Goal: Task Accomplishment & Management: Use online tool/utility

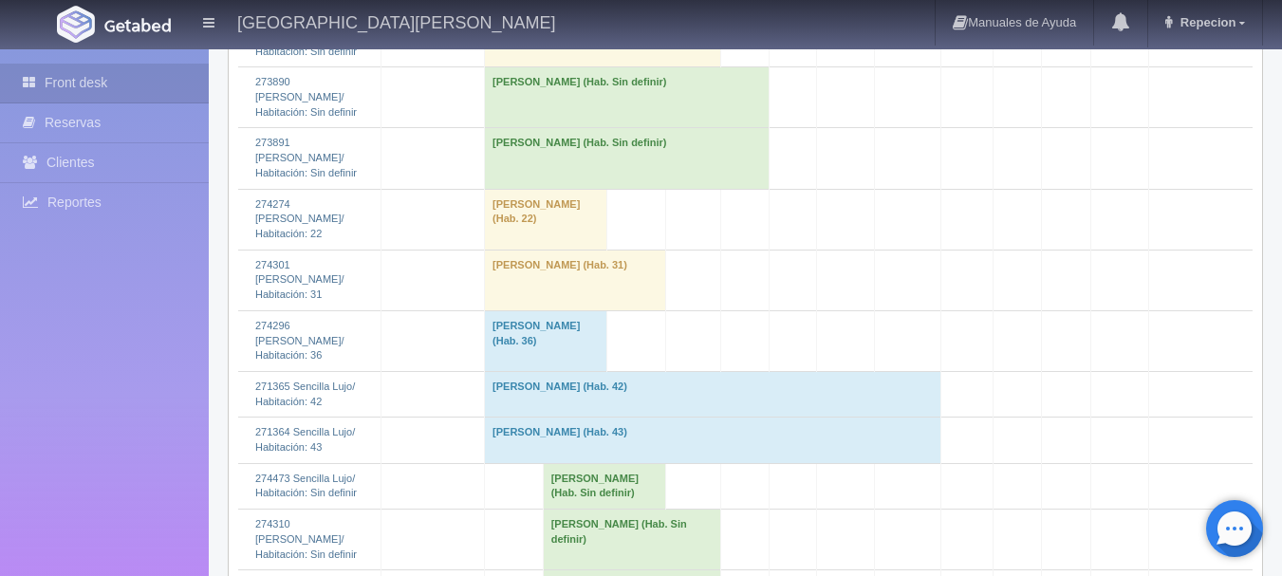
scroll to position [2206, 0]
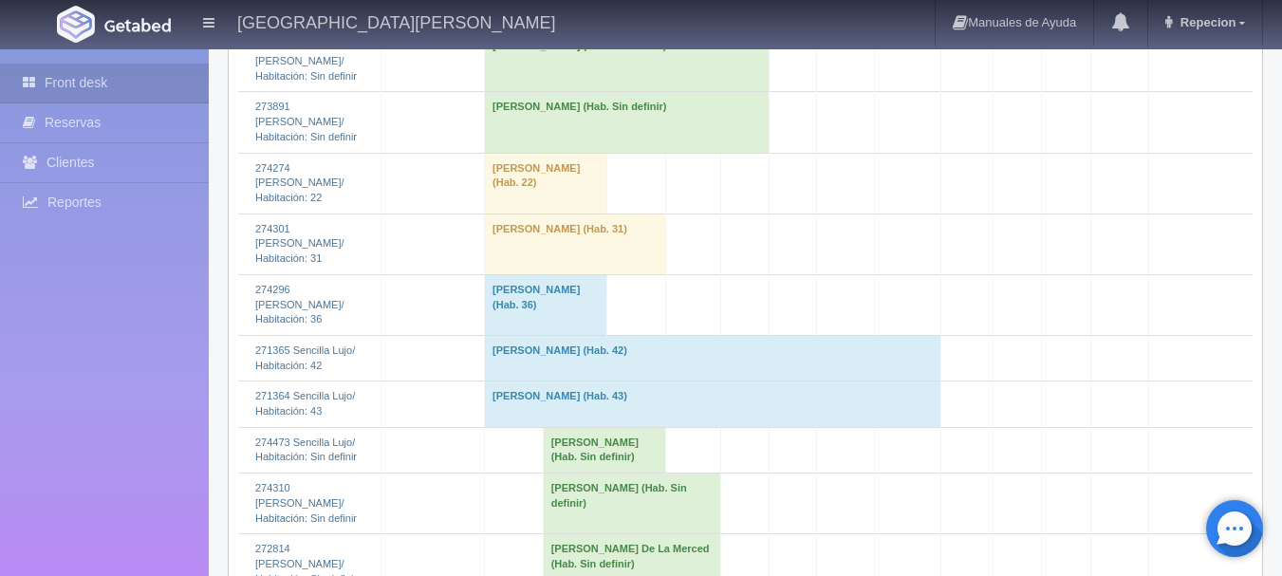
click at [511, 92] on td "Jose Miguel Diosdado De Lira (Hab. Sin definir)" at bounding box center [627, 61] width 285 height 61
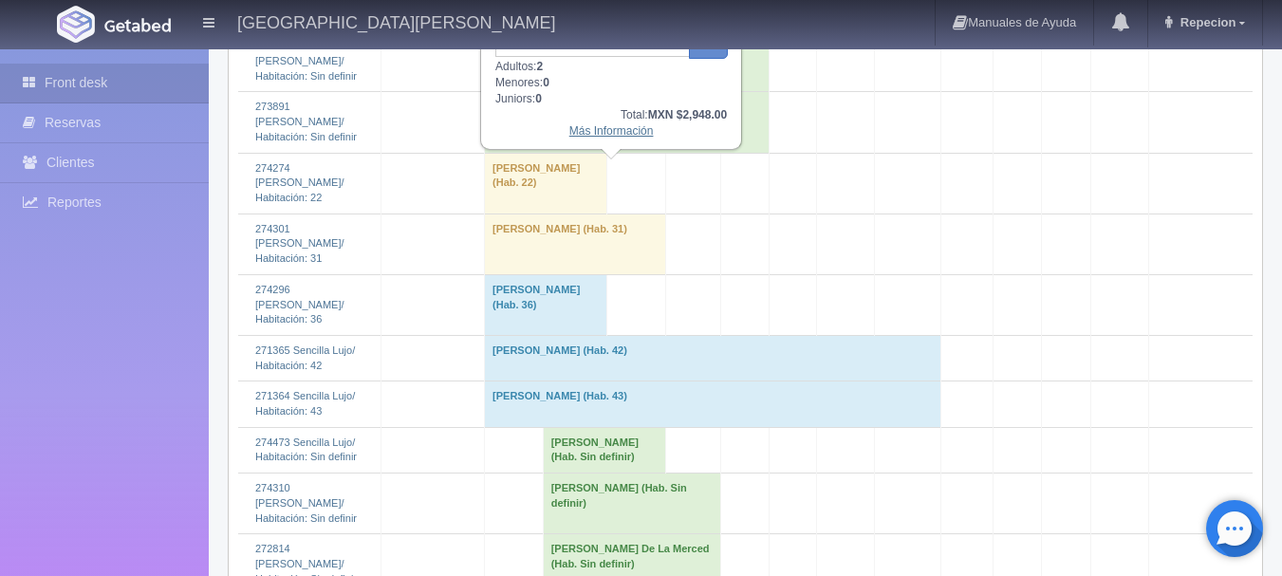
click at [595, 138] on link "Más Información" at bounding box center [611, 130] width 84 height 13
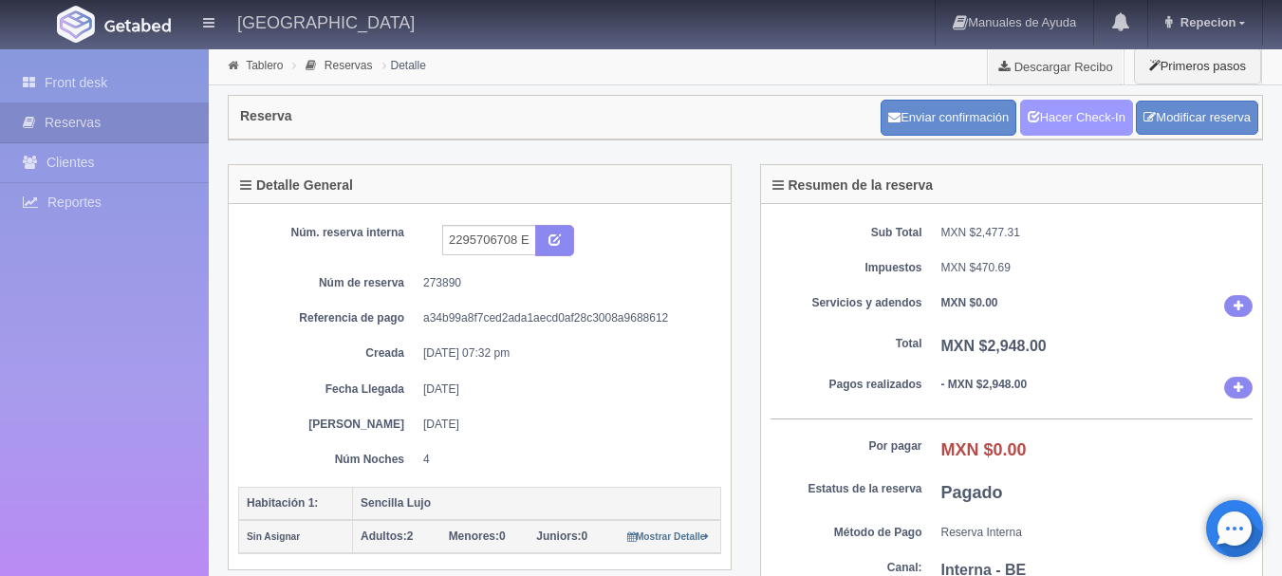
click at [1071, 120] on link "Hacer Check-In" at bounding box center [1076, 118] width 113 height 36
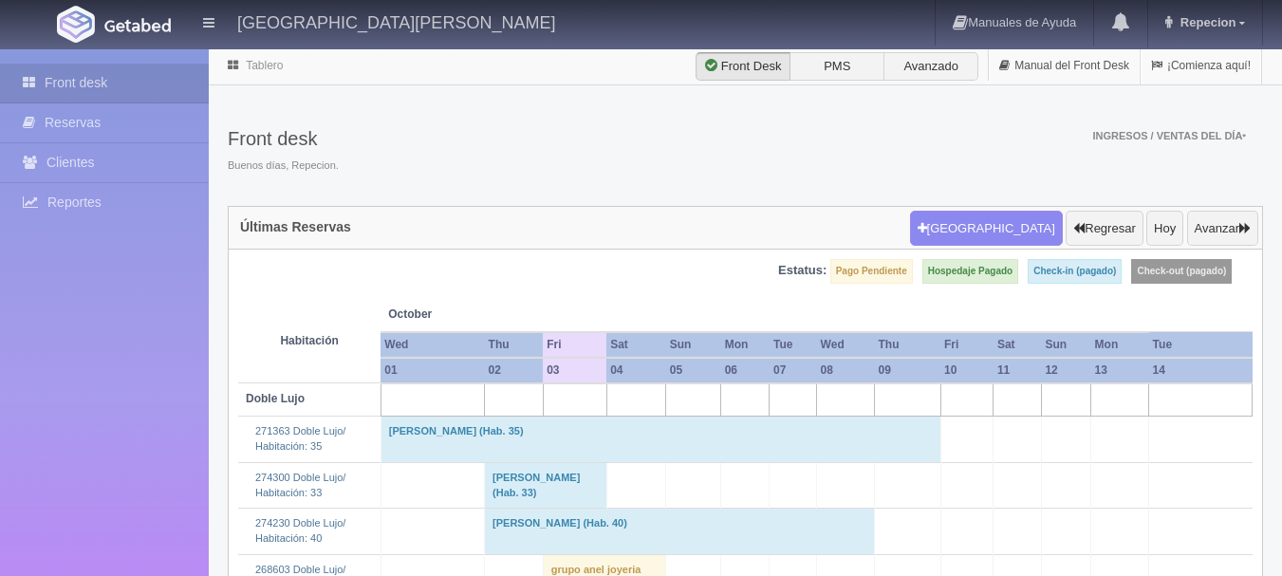
scroll to position [2206, 0]
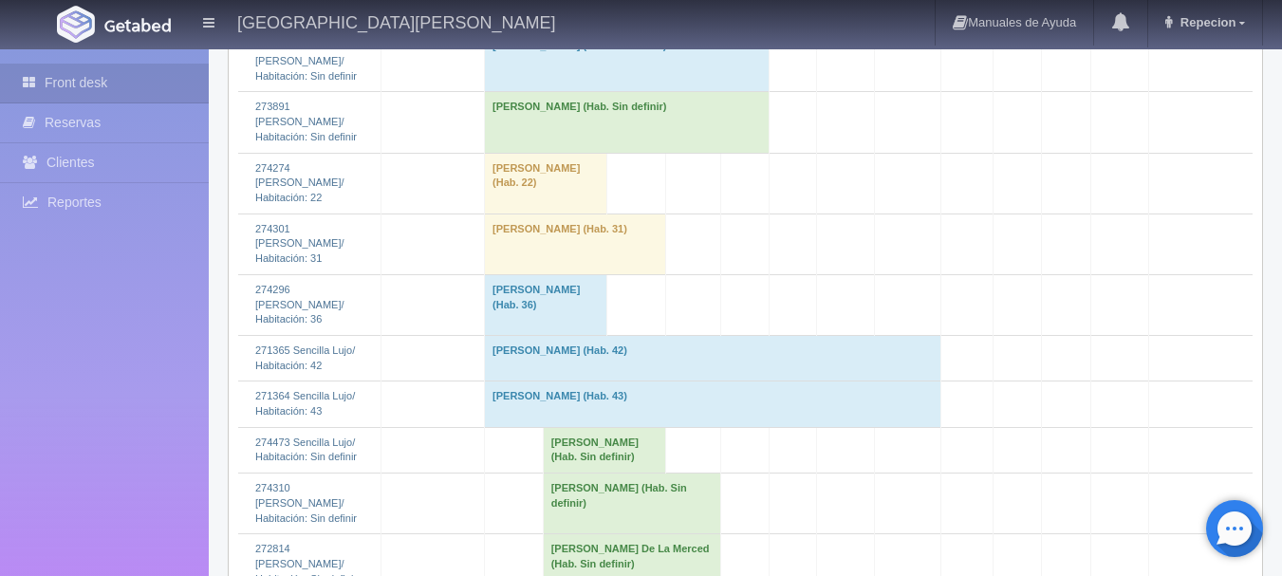
click at [494, 153] on td "Jose Miguel Diosdado De Lira (Hab. Sin definir)" at bounding box center [627, 122] width 285 height 61
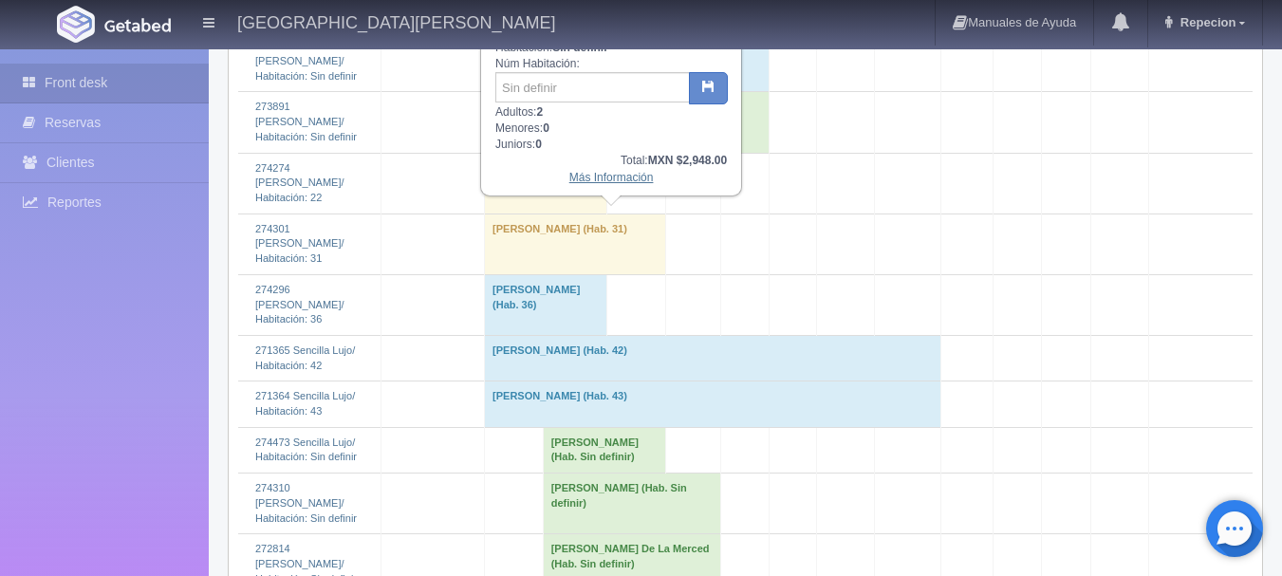
click at [597, 184] on link "Más Información" at bounding box center [611, 177] width 84 height 13
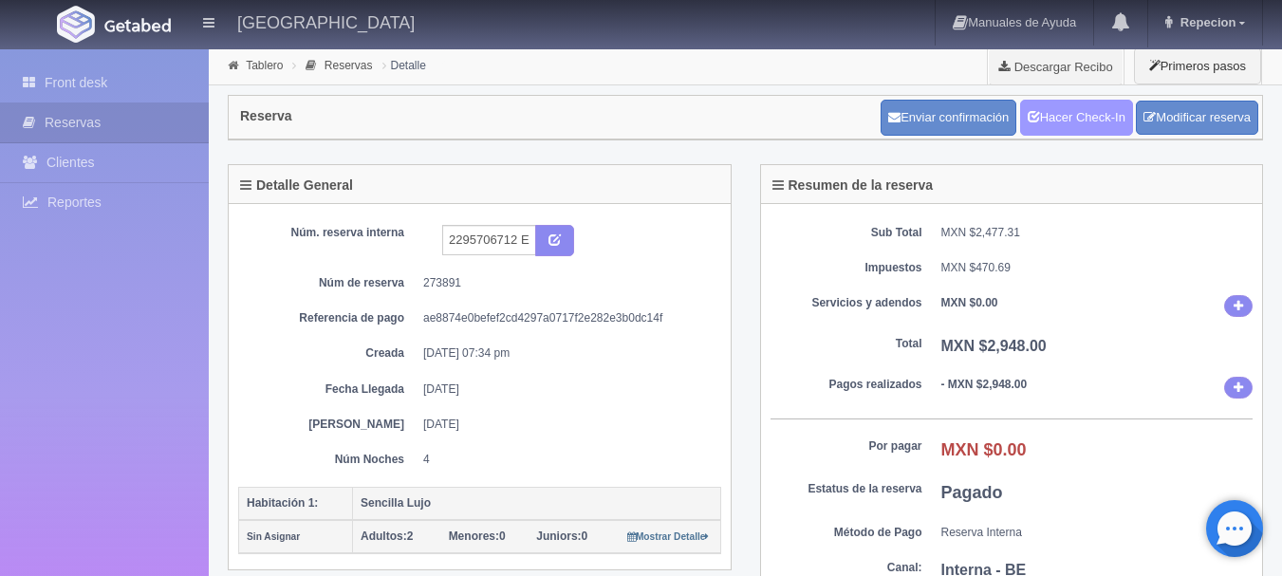
click at [1081, 125] on link "Hacer Check-In" at bounding box center [1076, 118] width 113 height 36
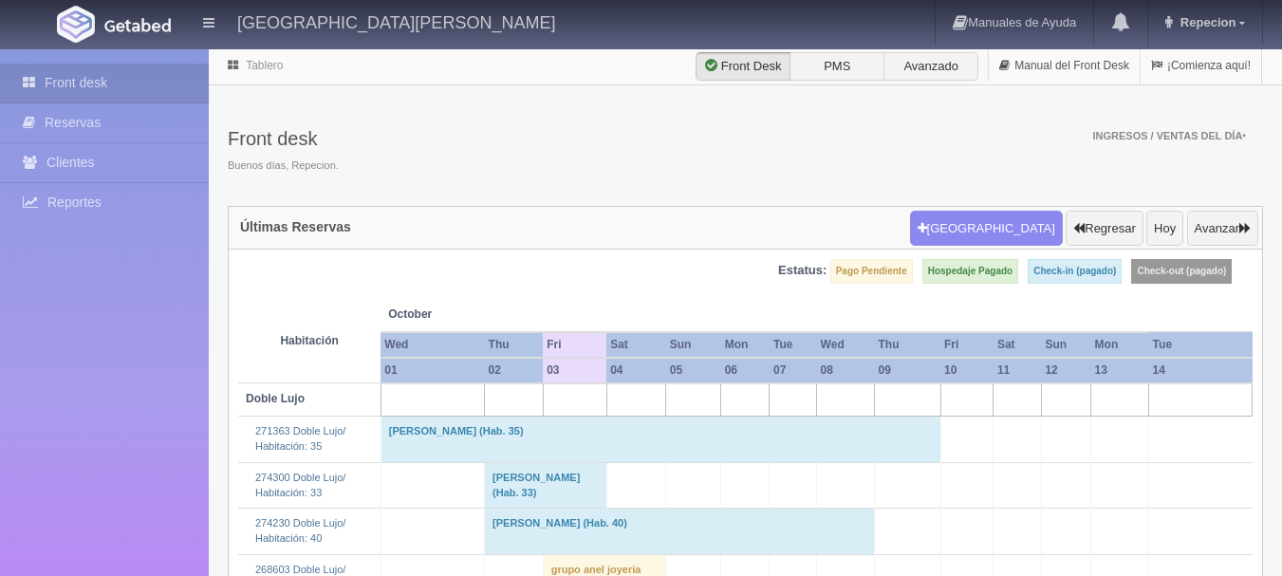
scroll to position [2206, 0]
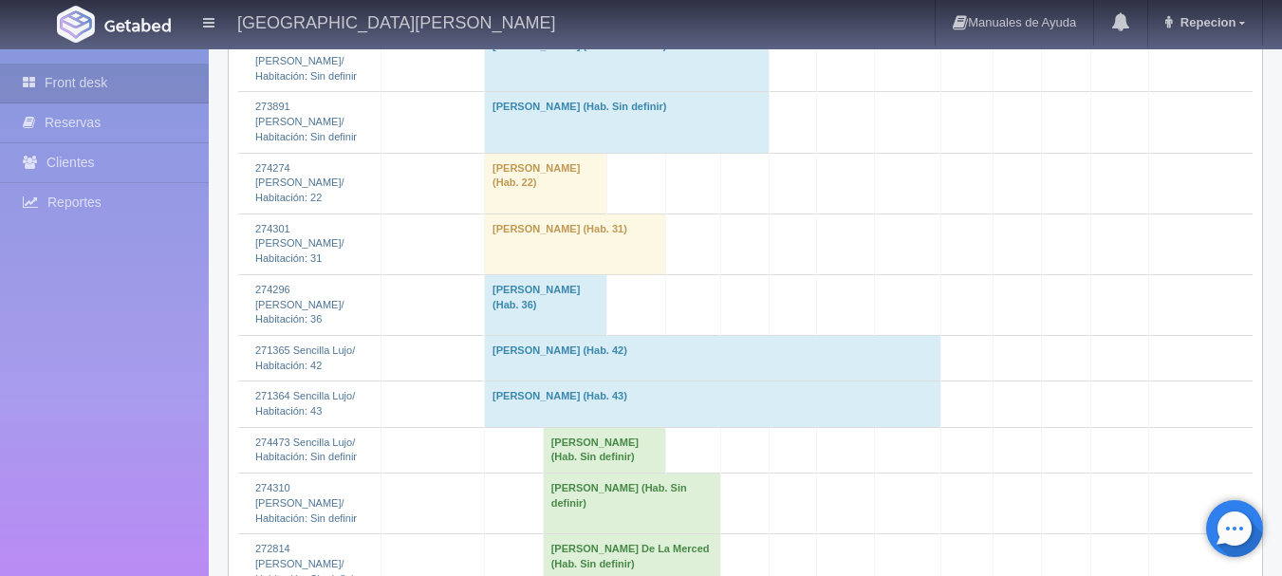
click at [588, 92] on td "[PERSON_NAME] (Hab. Sin definir)" at bounding box center [627, 61] width 285 height 61
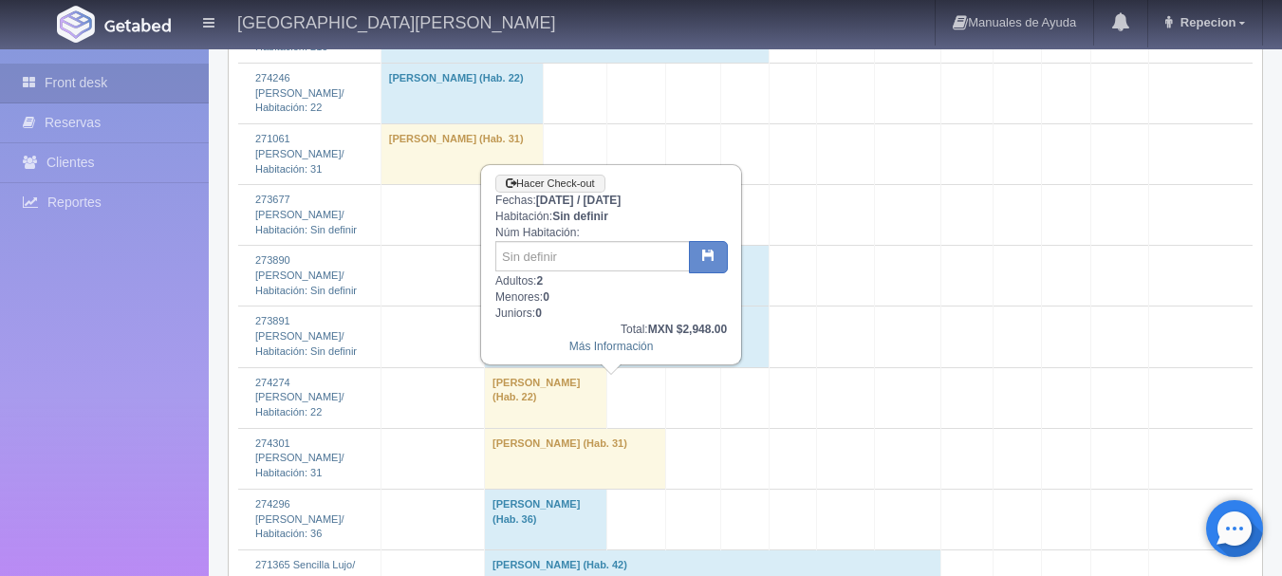
scroll to position [1921, 0]
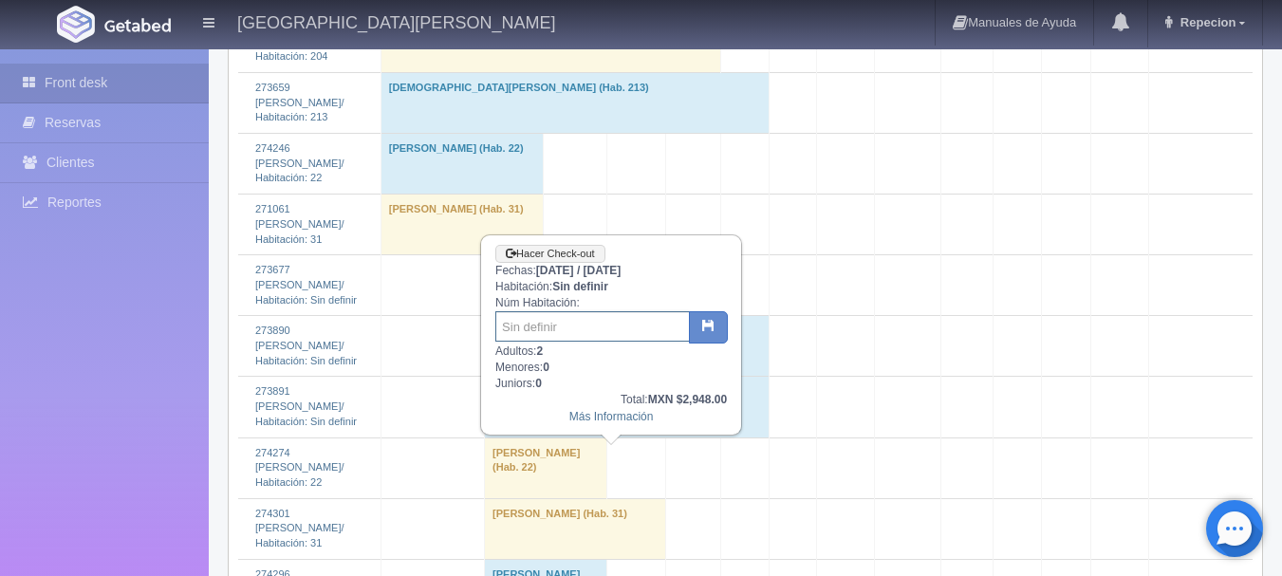
click at [621, 316] on input "text" at bounding box center [592, 326] width 194 height 30
type input "203"
click at [709, 328] on icon "button" at bounding box center [708, 325] width 12 height 12
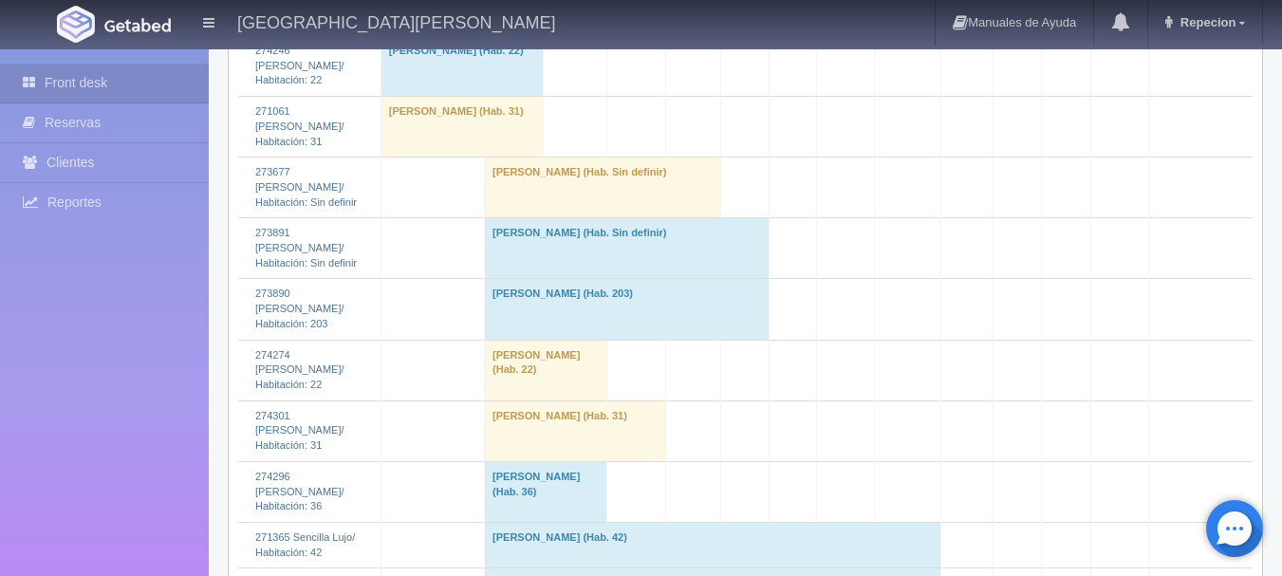
scroll to position [2087, 0]
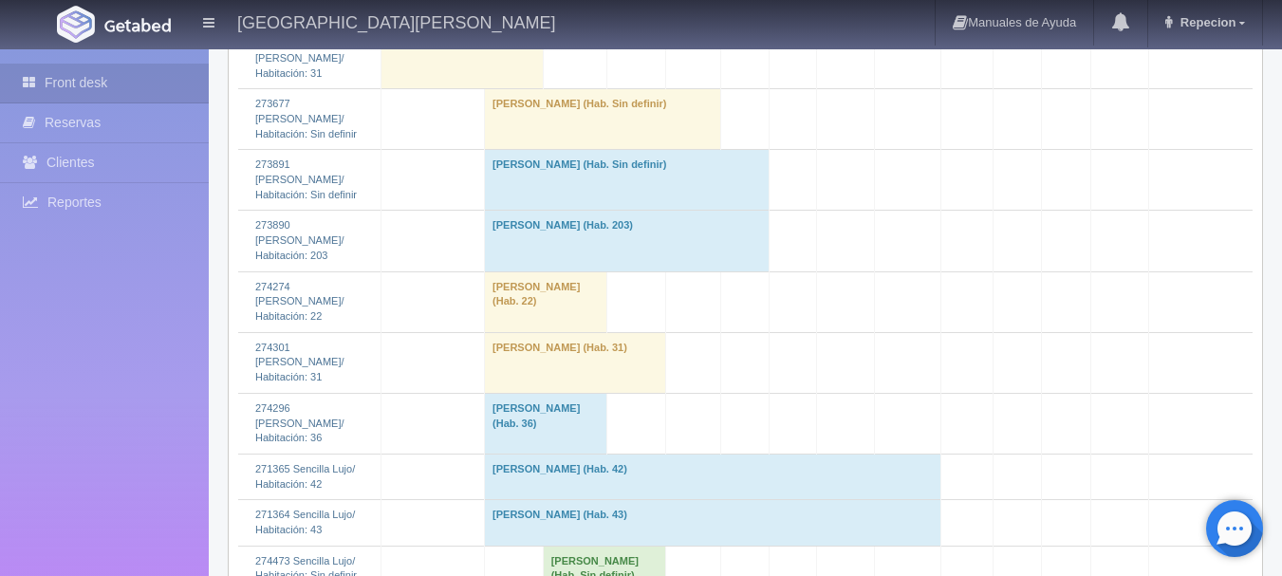
click at [511, 211] on td "Jose Miguel Diosdado De Lira (Hab. Sin definir)" at bounding box center [627, 180] width 285 height 61
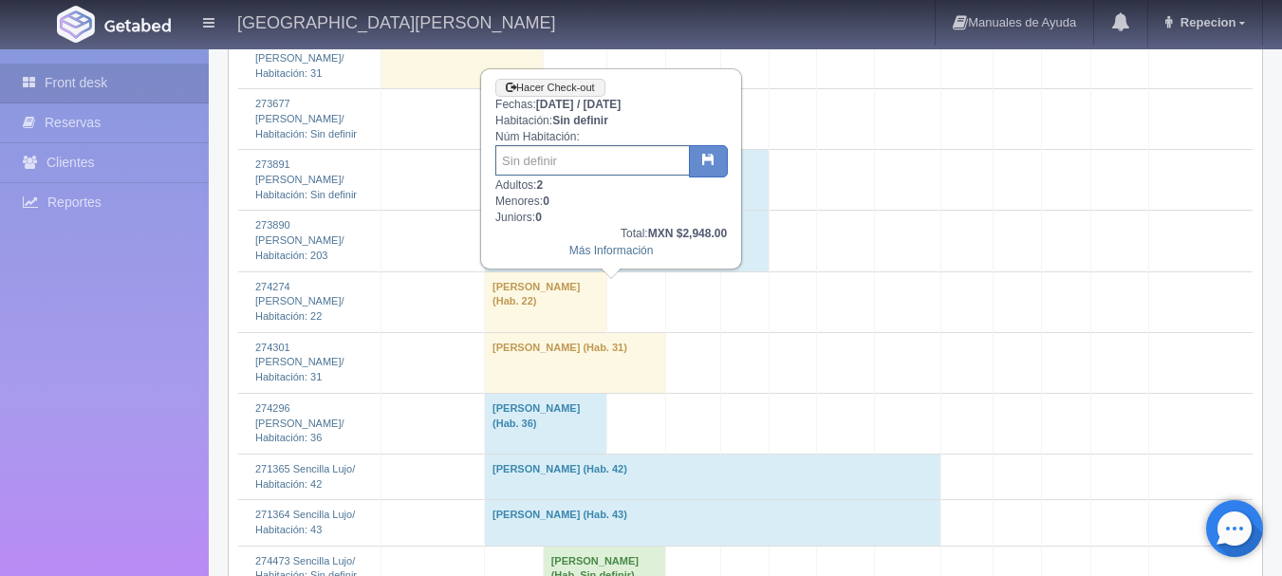
click at [545, 161] on input "text" at bounding box center [592, 160] width 194 height 30
type input "205"
click at [705, 165] on icon "button" at bounding box center [708, 159] width 12 height 12
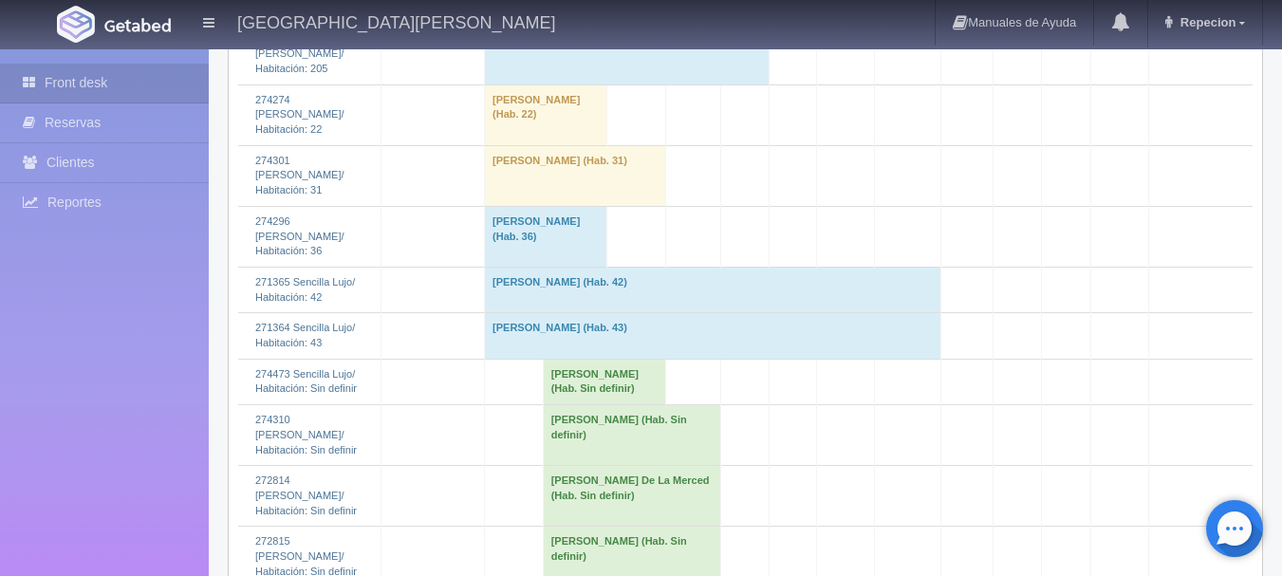
scroll to position [2277, 0]
